Goal: Task Accomplishment & Management: Use online tool/utility

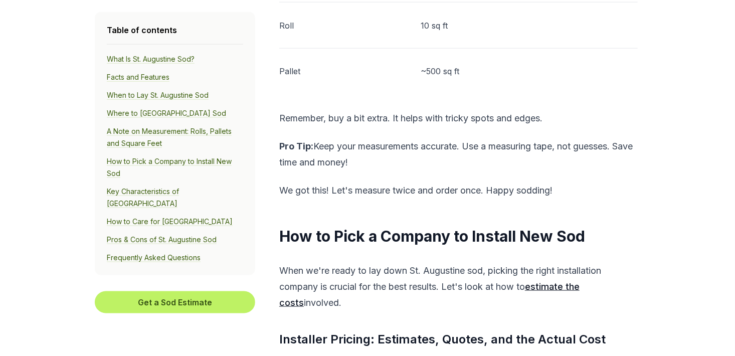
scroll to position [4300, 0]
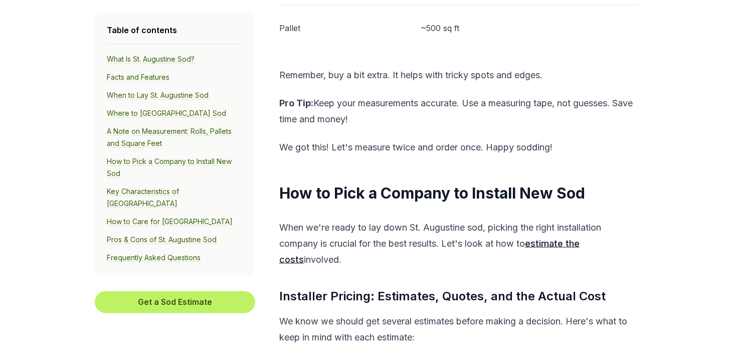
click at [570, 238] on link "estimate the costs" at bounding box center [429, 251] width 300 height 27
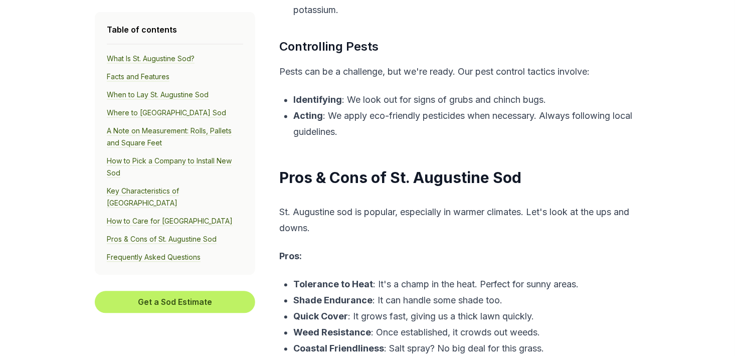
scroll to position [0, 0]
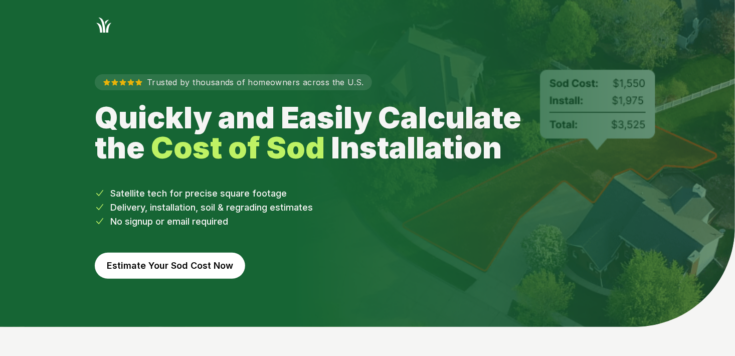
click at [187, 270] on button "Estimate Your Sod Cost Now" at bounding box center [170, 266] width 150 height 26
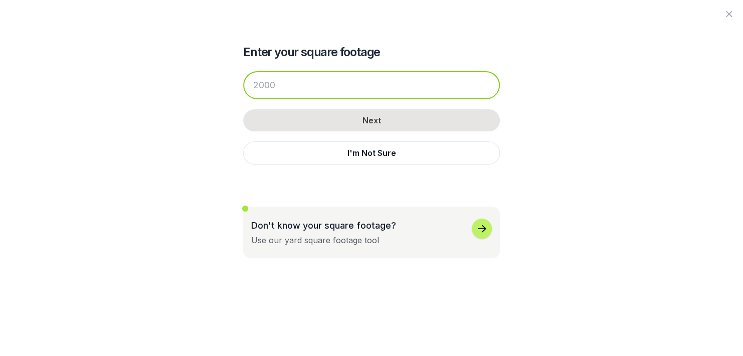
click at [257, 81] on input "number" at bounding box center [371, 85] width 257 height 28
click at [258, 83] on input "number" at bounding box center [371, 85] width 257 height 28
drag, startPoint x: 278, startPoint y: 86, endPoint x: 247, endPoint y: 89, distance: 30.7
click at [247, 89] on input "number" at bounding box center [371, 85] width 257 height 28
click at [280, 83] on input "number" at bounding box center [371, 85] width 257 height 28
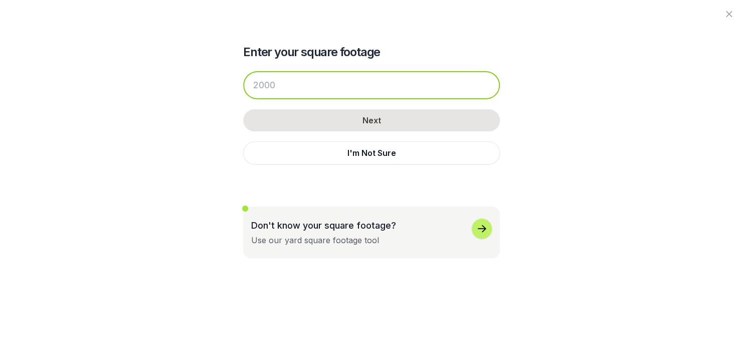
click at [277, 83] on input "number" at bounding box center [371, 85] width 257 height 28
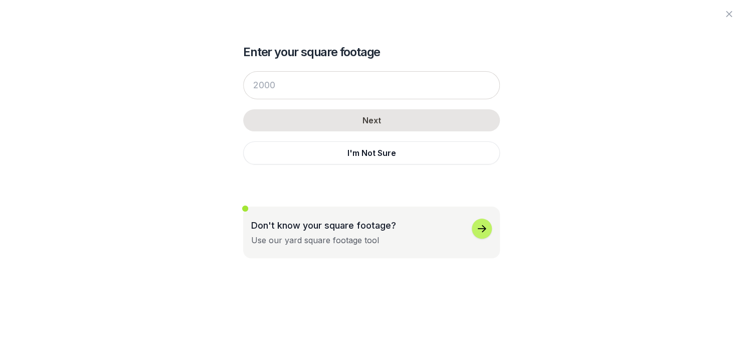
drag, startPoint x: 277, startPoint y: 83, endPoint x: 245, endPoint y: 164, distance: 87.3
click at [245, 164] on div "Next I'm Not Sure" at bounding box center [371, 117] width 257 height 113
click at [139, 107] on div "Enter your square footage Next I'm Not Sure Don't know your square footage? Use…" at bounding box center [371, 129] width 545 height 258
